Goal: Task Accomplishment & Management: Complete application form

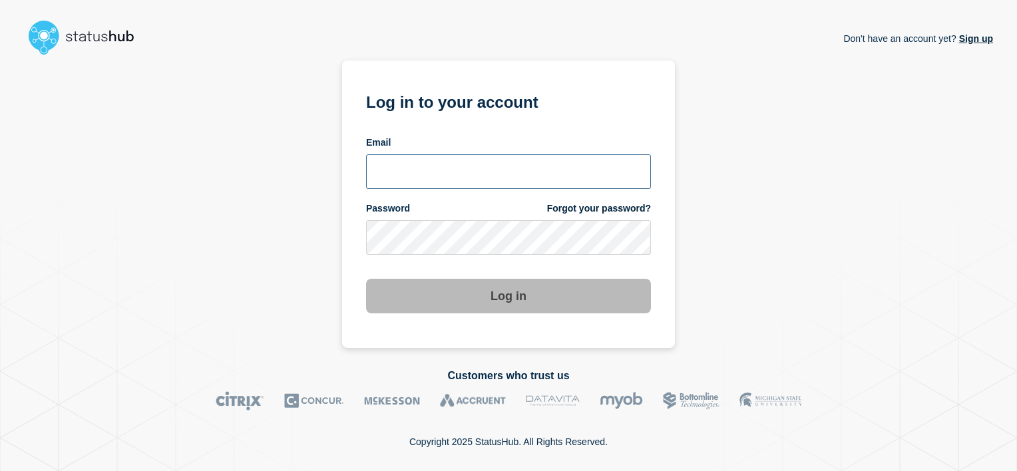
type input "[PERSON_NAME][EMAIL_ADDRESS][DOMAIN_NAME]"
click at [519, 314] on section "Log in to your account Email [PERSON_NAME][EMAIL_ADDRESS][DOMAIN_NAME] Password…" at bounding box center [508, 205] width 333 height 288
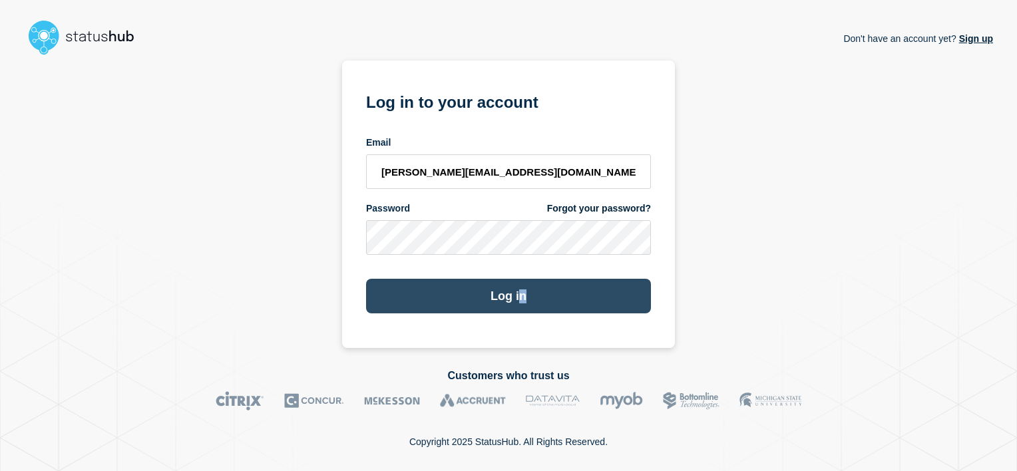
drag, startPoint x: 519, startPoint y: 314, endPoint x: 501, endPoint y: 298, distance: 23.6
click at [501, 298] on button "Log in" at bounding box center [508, 296] width 285 height 35
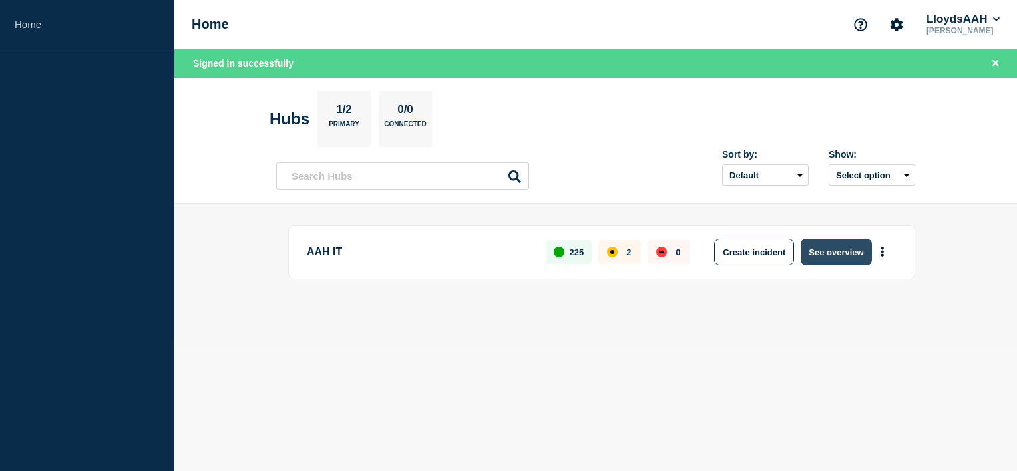
click at [813, 252] on button "See overview" at bounding box center [836, 252] width 71 height 27
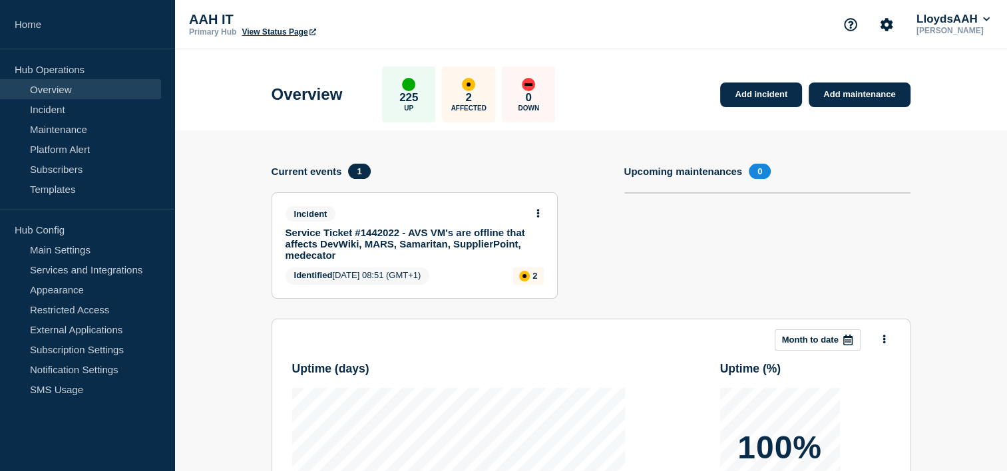
click at [451, 232] on link "Service Ticket #1442022 - AVS VM's are offline that affects DevWiki, MARS, Sama…" at bounding box center [406, 244] width 240 height 34
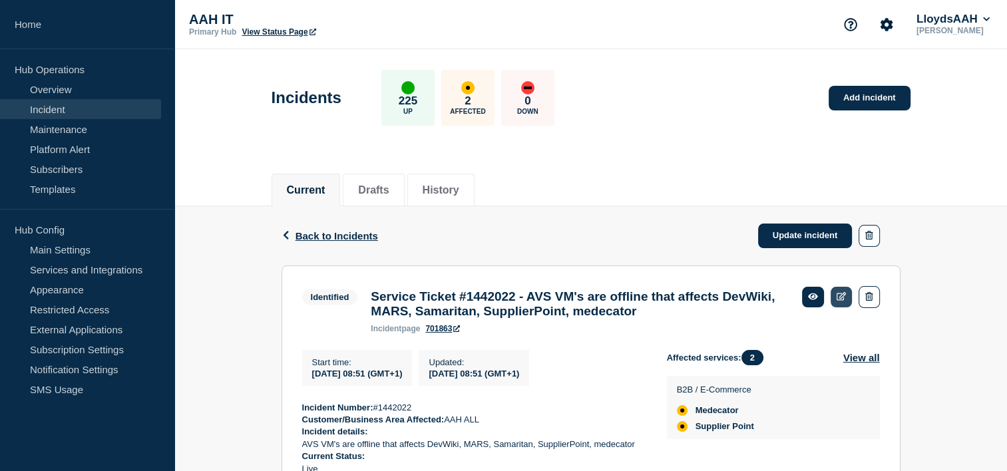
click at [845, 304] on link at bounding box center [842, 297] width 22 height 21
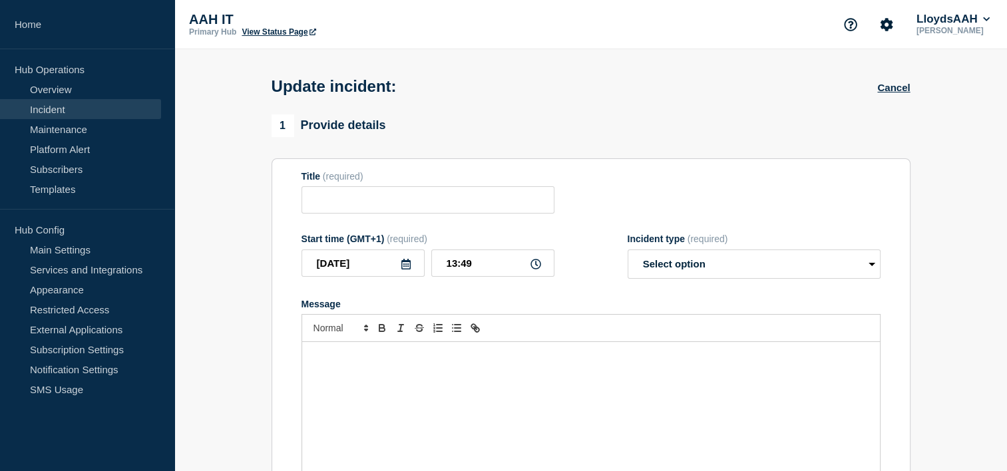
type input "Service Ticket #1442022 - AVS VM's are offline that affects DevWiki, MARS, Sama…"
type input "08:51"
select select "identified"
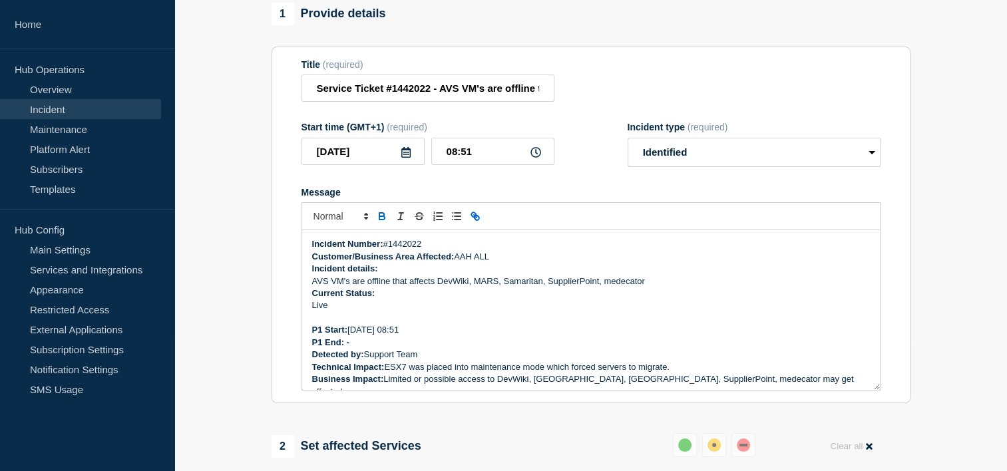
scroll to position [133, 0]
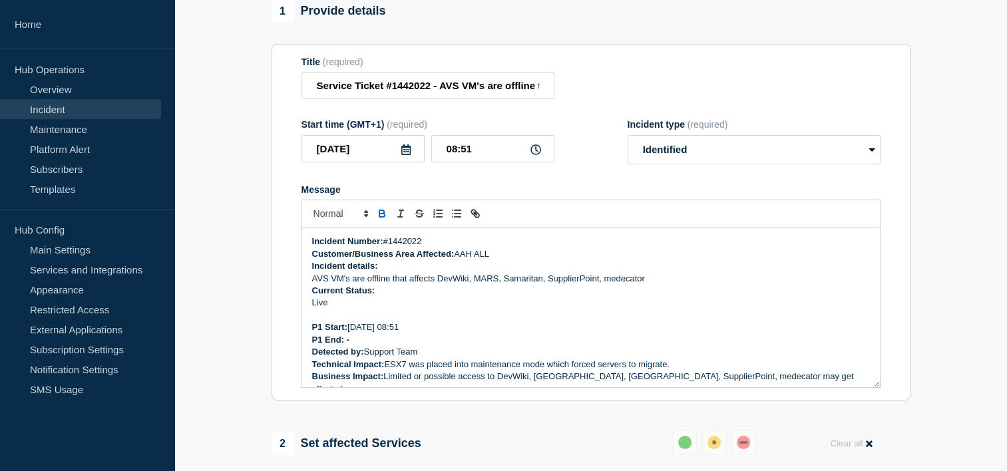
click at [474, 331] on p "P1 Start: 20/8/2025 08:51" at bounding box center [591, 328] width 558 height 12
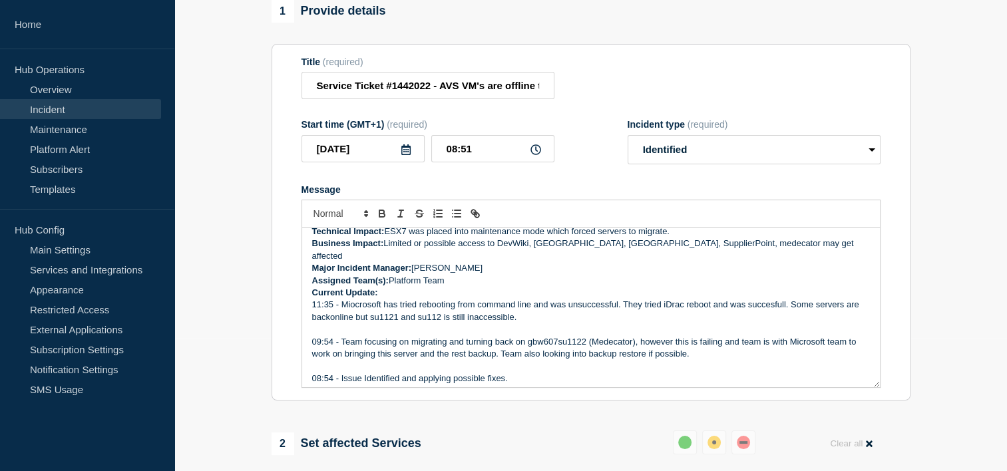
click at [411, 287] on p "Current Update:" at bounding box center [591, 293] width 558 height 12
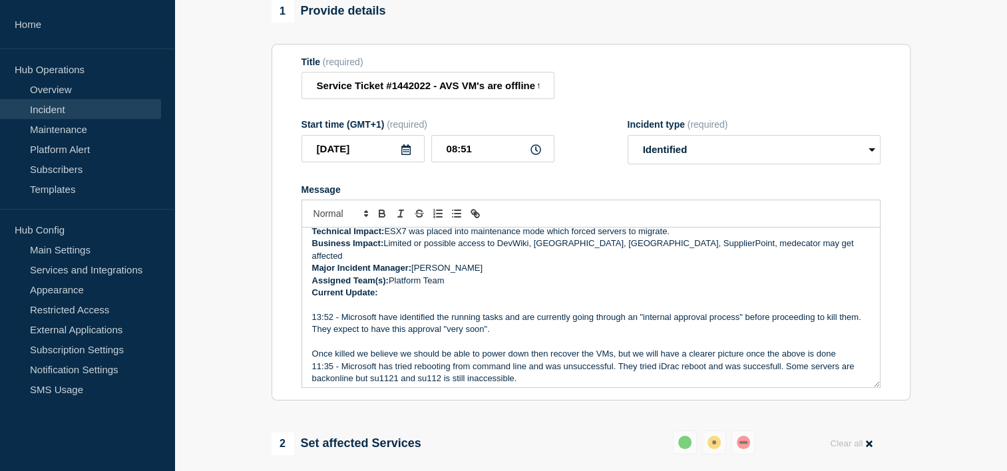
click at [341, 338] on p "Message" at bounding box center [591, 342] width 558 height 12
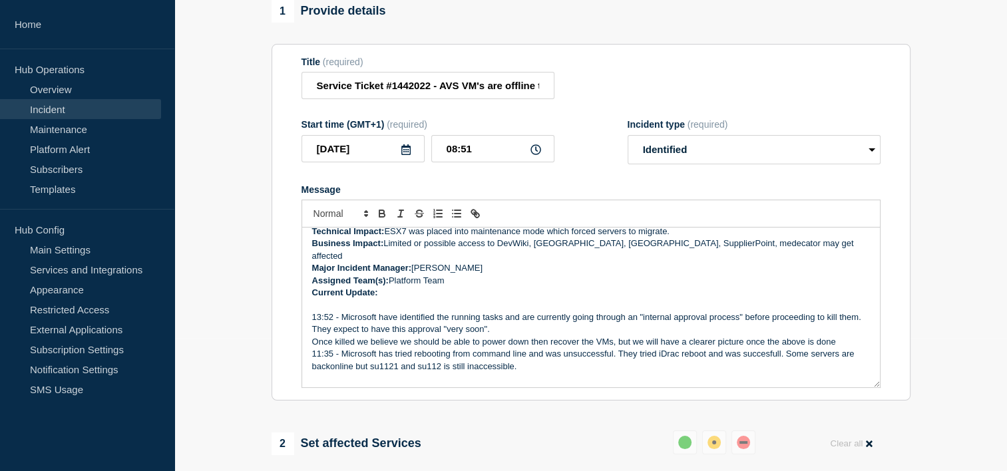
click at [308, 338] on div "Incident Number: #1442022 Customer/Business Area Affected: AAH ALL Incident det…" at bounding box center [591, 308] width 578 height 160
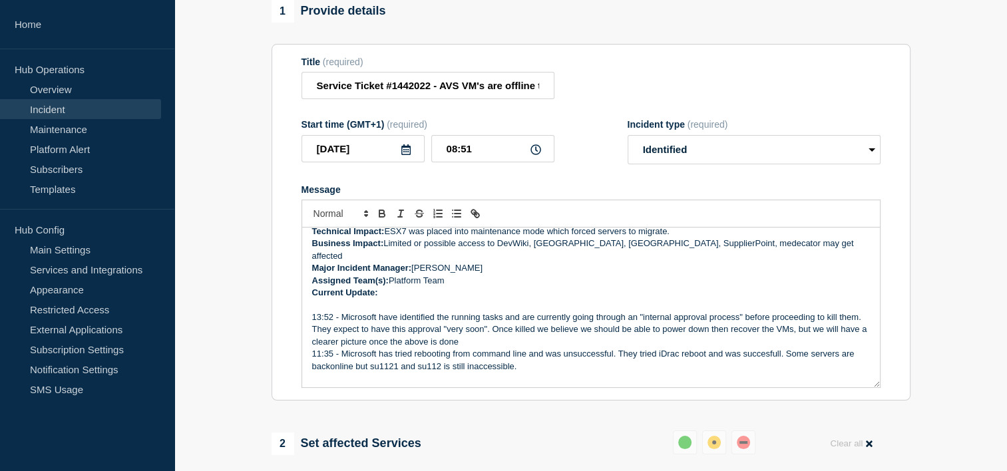
click at [642, 314] on p "13:52 - Microsoft have identified the running tasks and are currently going thr…" at bounding box center [591, 330] width 558 height 37
drag, startPoint x: 370, startPoint y: 330, endPoint x: 497, endPoint y: 324, distance: 126.6
click at [432, 326] on p "13:52 - Microsoft have identified the running tasks and are currently going thr…" at bounding box center [591, 330] width 558 height 37
click at [523, 320] on p "13:52 - Microsoft have identified the running tasks and are currently going thr…" at bounding box center [591, 330] width 558 height 37
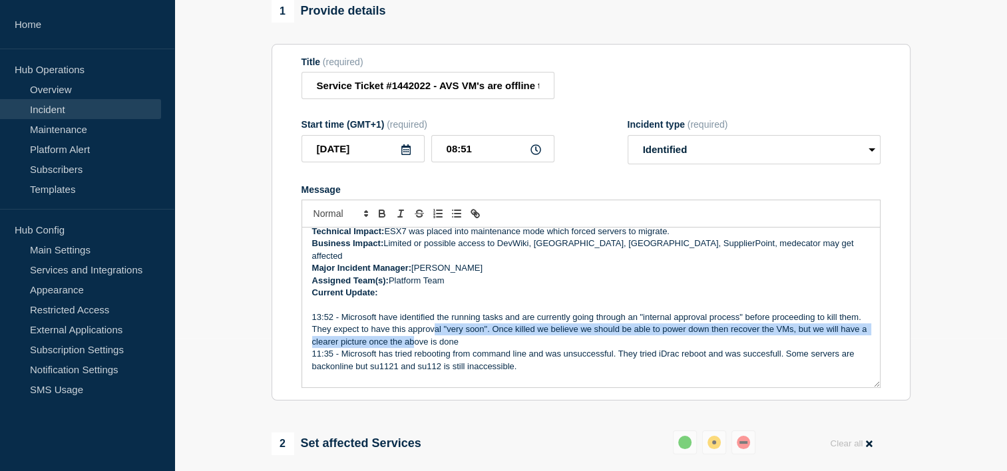
click at [457, 332] on p "13:52 - Microsoft have identified the running tasks and are currently going thr…" at bounding box center [591, 330] width 558 height 37
drag, startPoint x: 582, startPoint y: 328, endPoint x: 576, endPoint y: 326, distance: 6.8
click at [582, 327] on p "13:52 - Microsoft have identified the running tasks and are currently going thr…" at bounding box center [591, 330] width 558 height 37
click at [482, 326] on p "13:52 - Microsoft have identified the running tasks and are currently going thr…" at bounding box center [591, 330] width 558 height 37
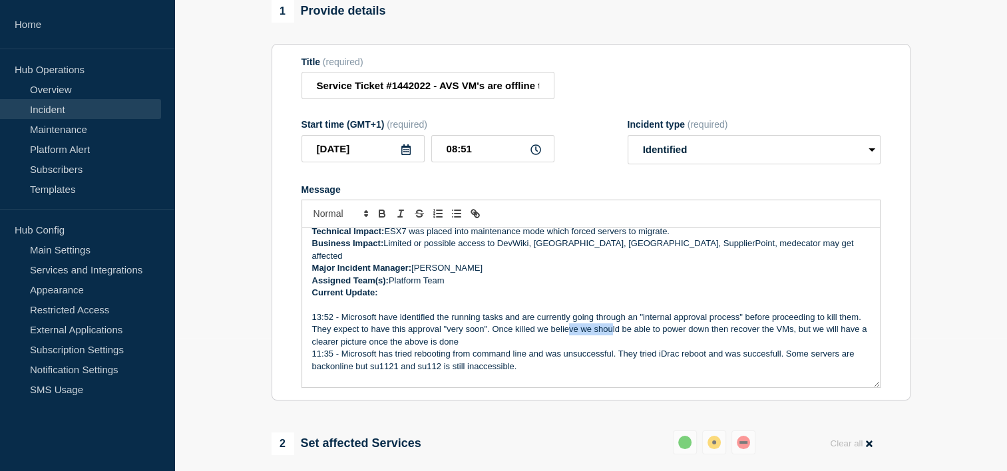
drag, startPoint x: 591, startPoint y: 323, endPoint x: 644, endPoint y: 323, distance: 53.3
click at [638, 322] on p "13:52 - Microsoft have identified the running tasks and are currently going thr…" at bounding box center [591, 330] width 558 height 37
click at [695, 330] on p "13:52 - Microsoft have identified the running tasks and are currently going thr…" at bounding box center [591, 330] width 558 height 37
drag, startPoint x: 518, startPoint y: 338, endPoint x: 515, endPoint y: 326, distance: 12.9
click at [517, 333] on p "13:52 - Microsoft have identified the running tasks and are currently going thr…" at bounding box center [591, 330] width 558 height 37
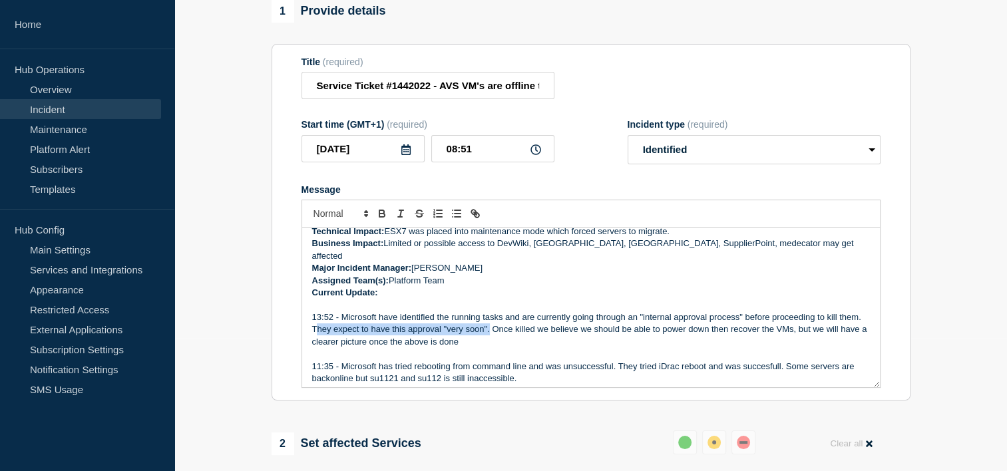
drag, startPoint x: 514, startPoint y: 326, endPoint x: 338, endPoint y: 327, distance: 175.7
click at [338, 327] on p "13:52 - Microsoft have identified the running tasks and are currently going thr…" at bounding box center [591, 330] width 558 height 37
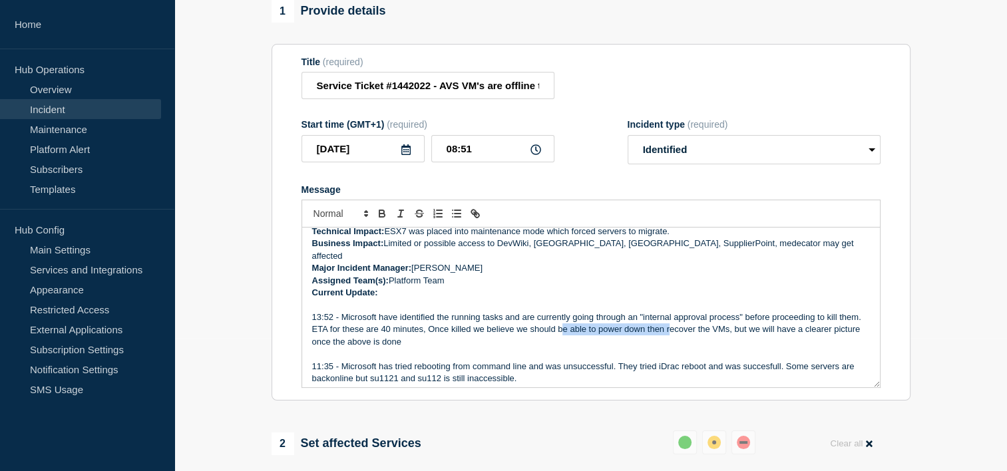
drag, startPoint x: 639, startPoint y: 333, endPoint x: 692, endPoint y: 320, distance: 54.9
click at [692, 320] on p "13:52 - Microsoft have identified the running tasks and are currently going thr…" at bounding box center [591, 330] width 558 height 37
click at [461, 299] on p "Message" at bounding box center [591, 305] width 558 height 12
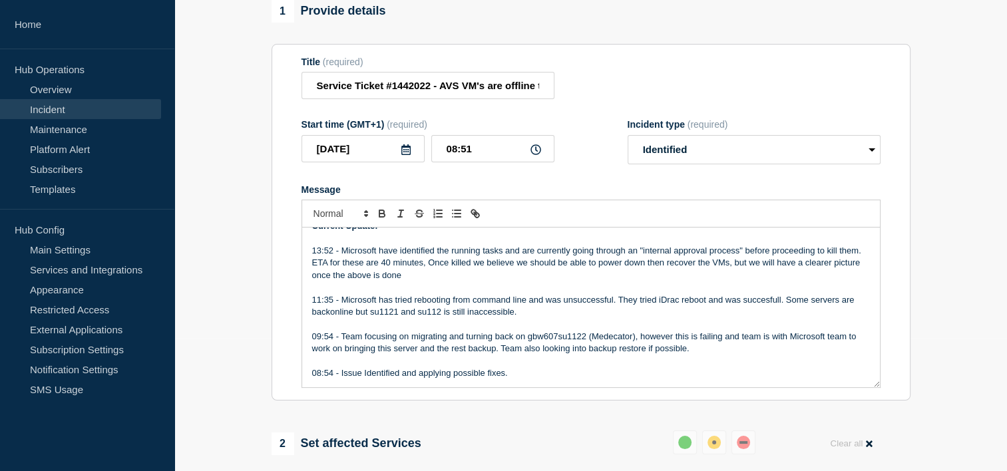
click at [440, 269] on p "13:52 - Microsoft have identified the running tasks and are currently going thr…" at bounding box center [591, 263] width 558 height 37
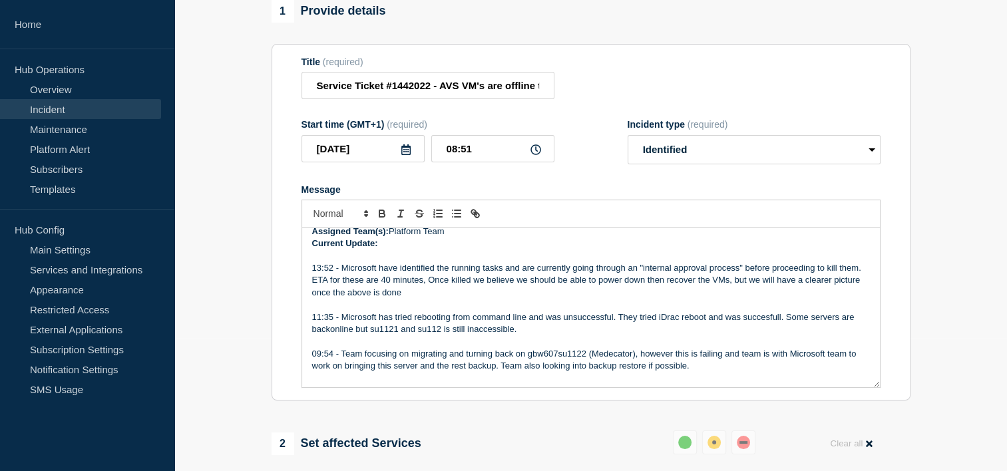
scroll to position [128, 0]
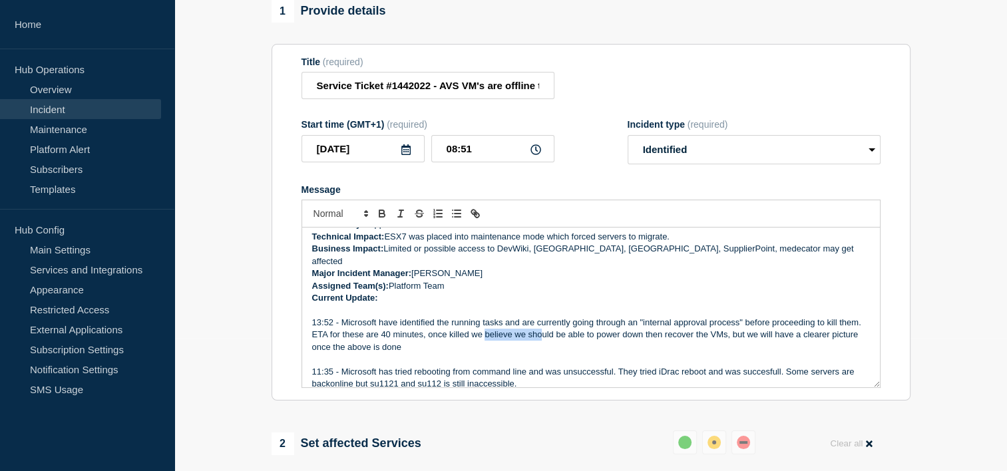
drag, startPoint x: 508, startPoint y: 331, endPoint x: 577, endPoint y: 330, distance: 68.6
click at [569, 330] on p "13:52 - Microsoft have identified the running tasks and are currently going thr…" at bounding box center [591, 335] width 558 height 37
click at [679, 339] on p "13:52 - Microsoft have identified the running tasks and are currently going thr…" at bounding box center [591, 335] width 558 height 37
drag, startPoint x: 749, startPoint y: 333, endPoint x: 786, endPoint y: 326, distance: 38.0
click at [786, 326] on p "13:52 - Microsoft have identified the running tasks and are currently going thr…" at bounding box center [591, 335] width 558 height 37
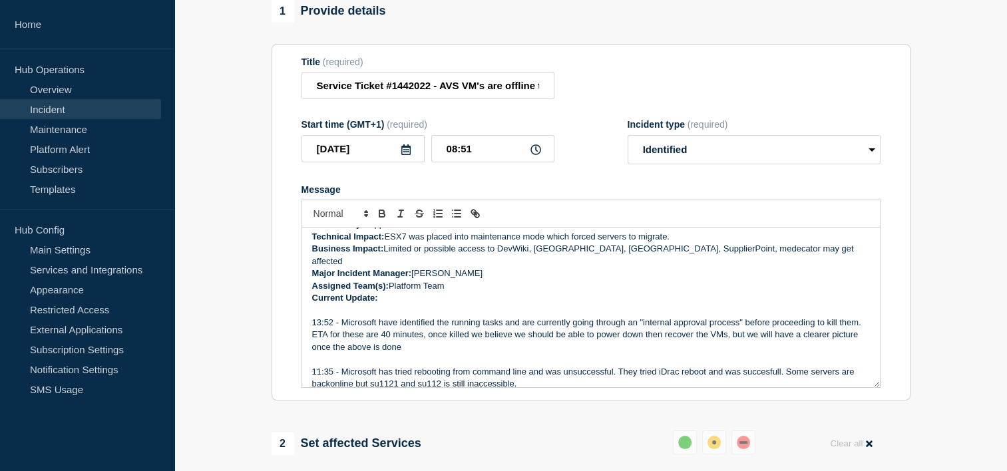
click at [597, 341] on p "13:52 - Microsoft have identified the running tasks and are currently going thr…" at bounding box center [591, 335] width 558 height 37
drag, startPoint x: 775, startPoint y: 344, endPoint x: 750, endPoint y: 329, distance: 29.6
click at [750, 329] on p "13:52 - Microsoft have identified the running tasks and are currently going thr…" at bounding box center [591, 335] width 558 height 37
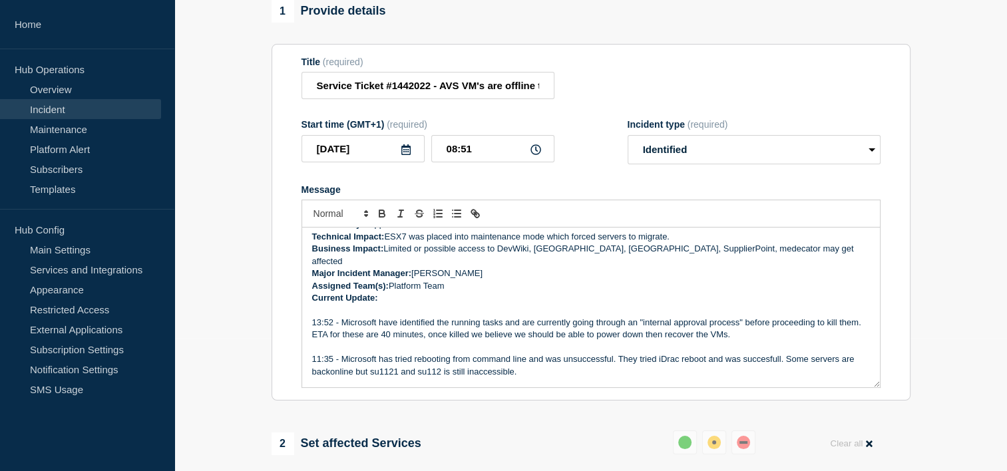
click at [575, 304] on p "Message" at bounding box center [591, 310] width 558 height 12
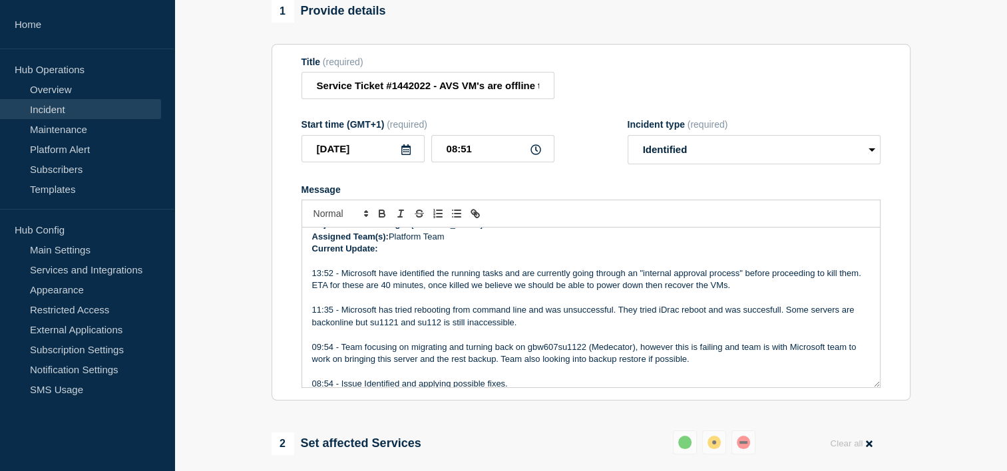
scroll to position [249, 0]
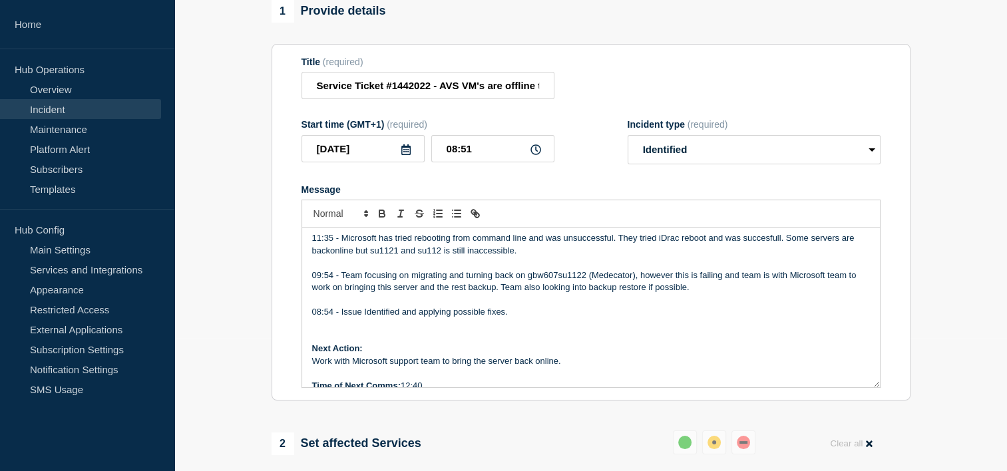
drag, startPoint x: 424, startPoint y: 379, endPoint x: 403, endPoint y: 383, distance: 21.2
click at [403, 383] on p "Time of Next Comms: 12:40" at bounding box center [591, 386] width 558 height 12
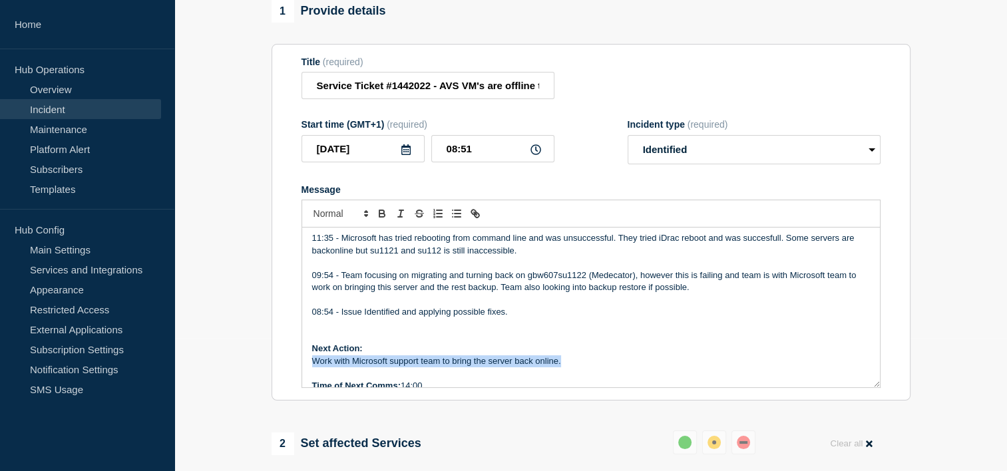
drag, startPoint x: 575, startPoint y: 357, endPoint x: 309, endPoint y: 357, distance: 266.3
click at [309, 357] on div "Incident Number: #1442022 Customer/Business Area Affected: AAH ALL Incident det…" at bounding box center [591, 308] width 578 height 160
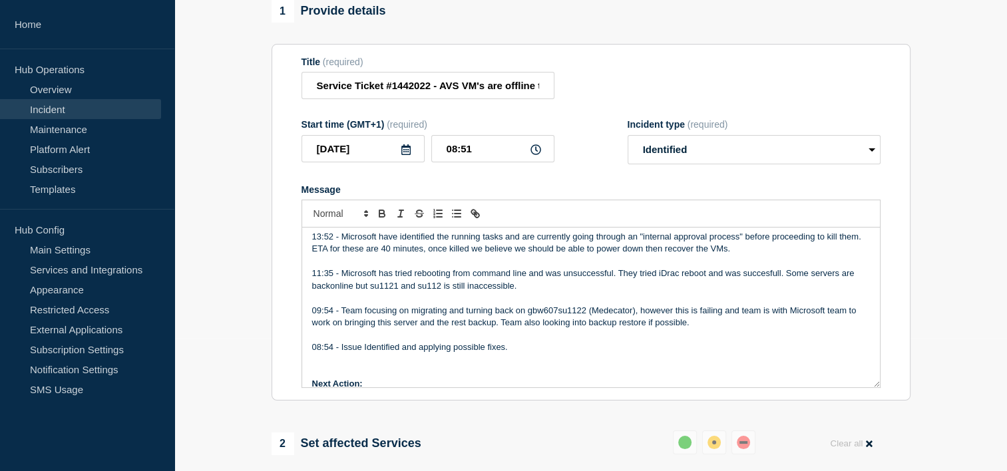
scroll to position [182, 0]
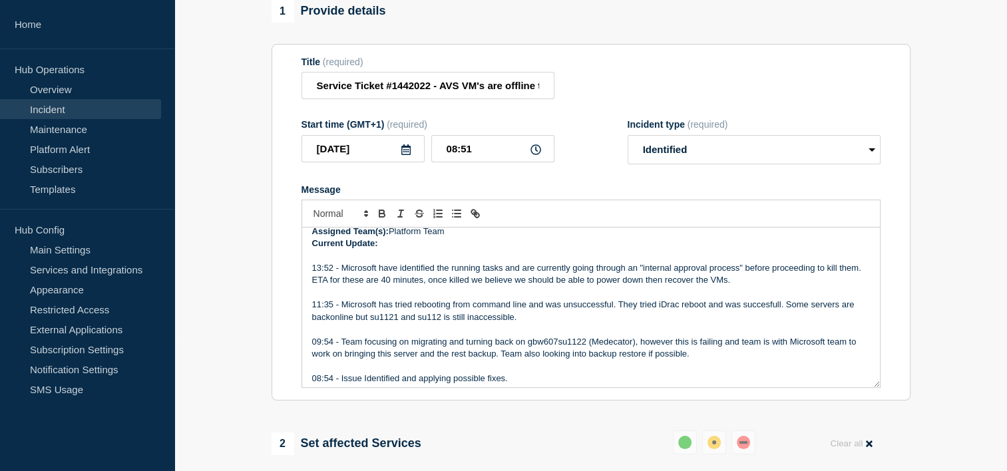
click at [787, 314] on p "11:35 - Microsoft has tried rebooting from command line and was unsuccessful. T…" at bounding box center [591, 311] width 558 height 25
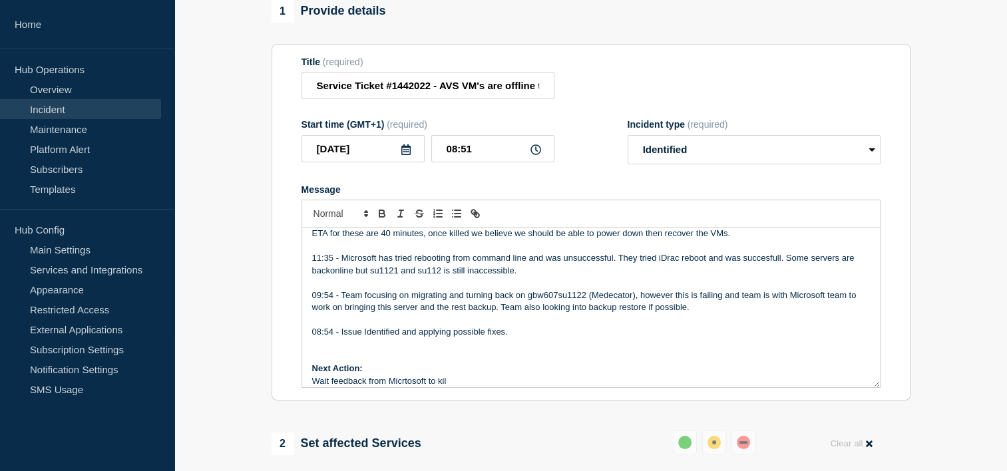
scroll to position [249, 0]
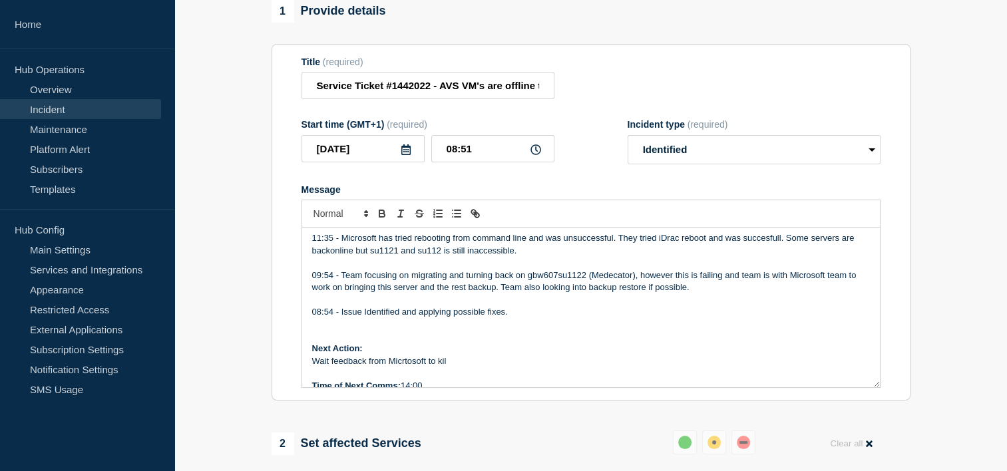
click at [499, 355] on p "Wait feedback from Micrtosoft to kil" at bounding box center [591, 361] width 558 height 12
click at [515, 360] on p "Wait feedback from Microsoft to kill stuck tasks." at bounding box center [591, 361] width 558 height 12
click at [584, 357] on p "Wait feedback from Microsoft to kill stuck tasks." at bounding box center [591, 361] width 558 height 12
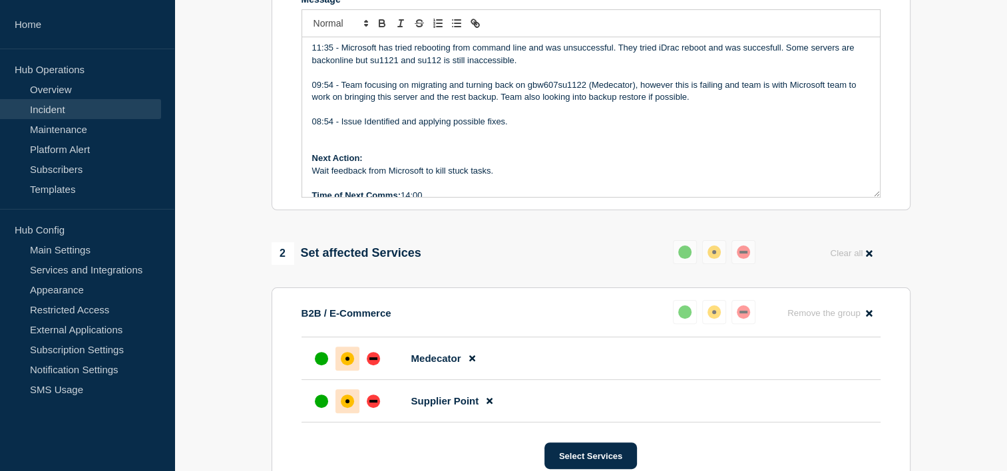
scroll to position [266, 0]
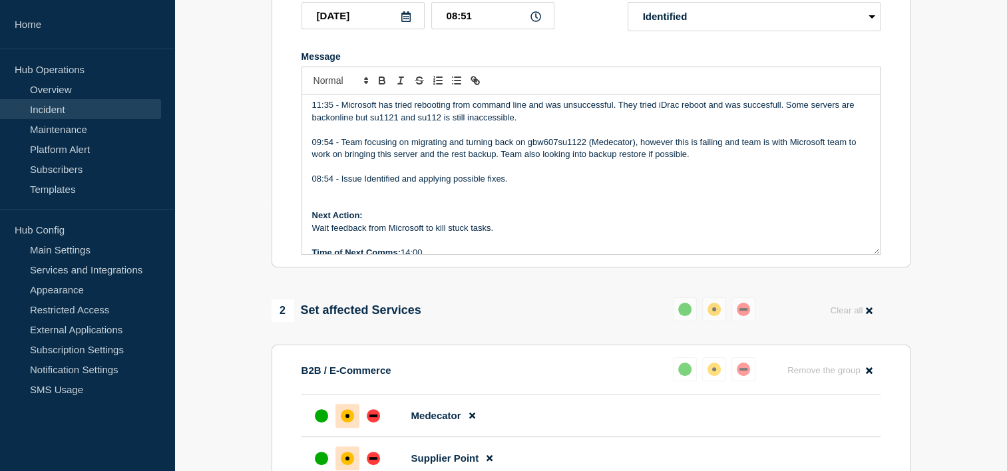
click at [535, 177] on p "08:54 - Issue Identified and applying possible fixes." at bounding box center [591, 179] width 558 height 12
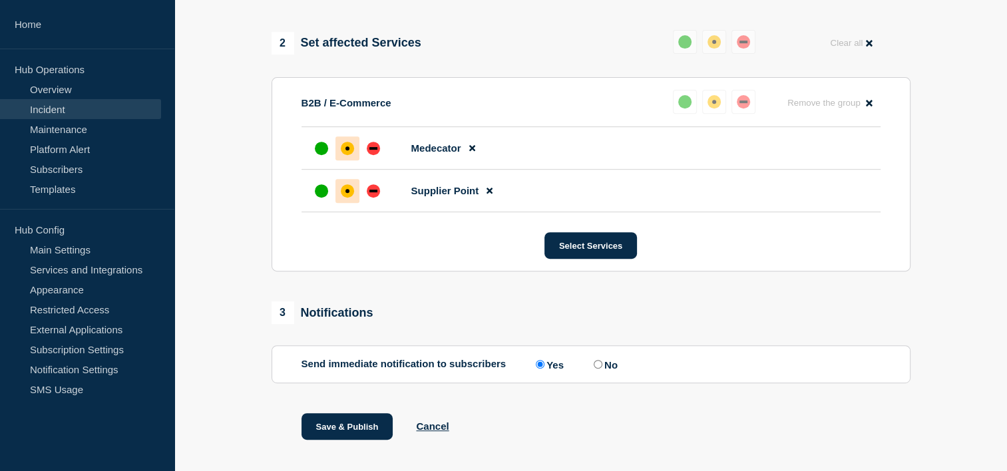
scroll to position [567, 0]
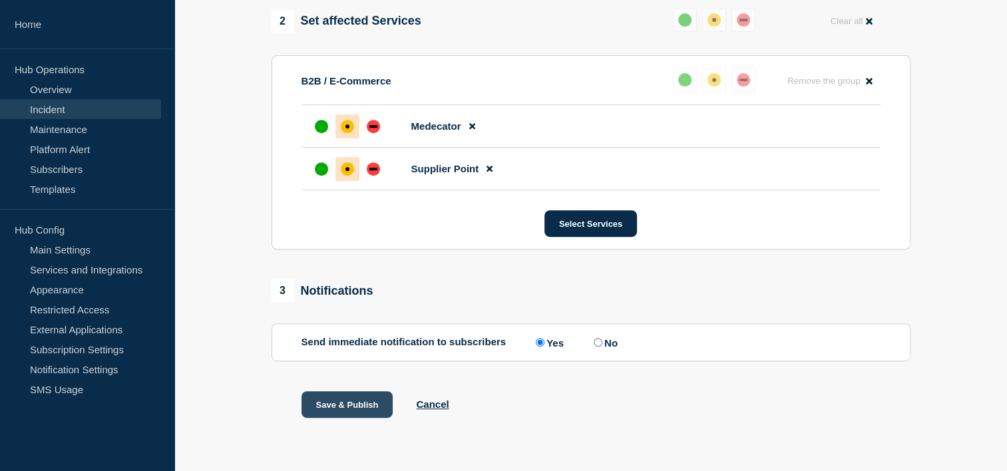
click at [348, 398] on button "Save & Publish" at bounding box center [348, 404] width 92 height 27
